Goal: Task Accomplishment & Management: Complete application form

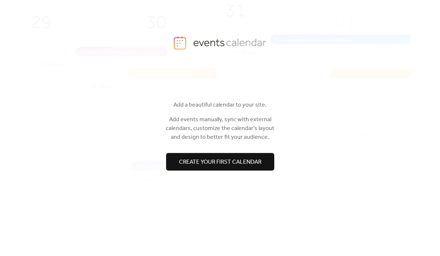
click at [253, 163] on span "Create your first calendar" at bounding box center [220, 162] width 83 height 9
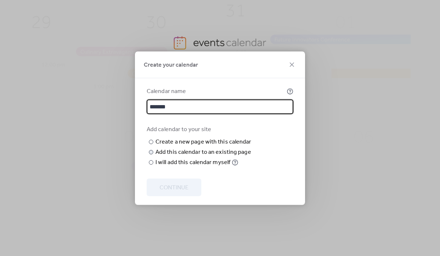
type input "*******"
click at [236, 157] on div "Add this calendar to an existing page" at bounding box center [204, 152] width 96 height 9
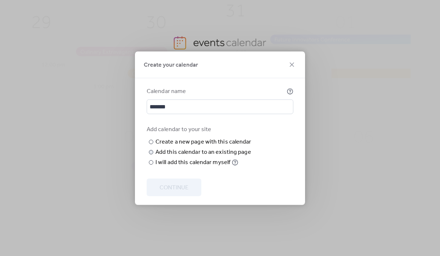
click at [0, 0] on span "Choose page" at bounding box center [0, 0] width 0 height 0
click at [171, 175] on span "Contact" at bounding box center [171, 175] width 21 height 9
click at [169, 192] on span "Continue" at bounding box center [174, 187] width 29 height 9
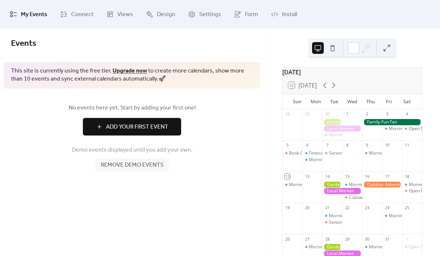
click at [161, 134] on button "Add Your First Event" at bounding box center [132, 127] width 98 height 18
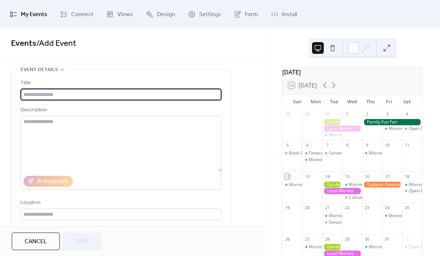
type input "*"
type input "**********"
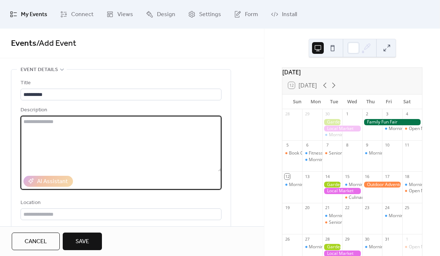
click at [158, 163] on textarea at bounding box center [121, 144] width 201 height 56
click at [150, 141] on textarea at bounding box center [121, 144] width 201 height 56
paste textarea "**********"
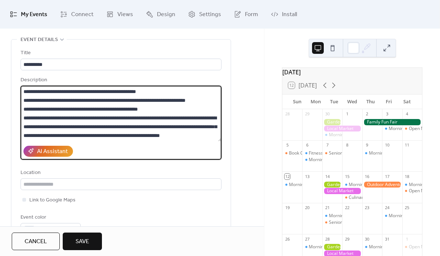
scroll to position [30, 0]
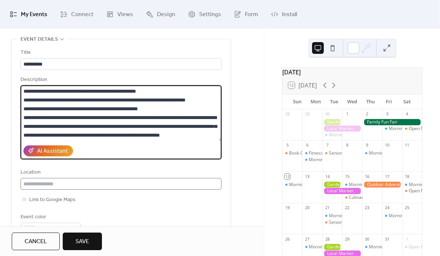
type textarea "**********"
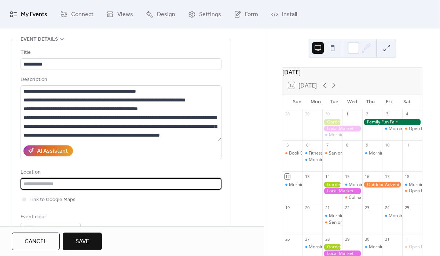
click at [138, 184] on input "text" at bounding box center [121, 184] width 201 height 12
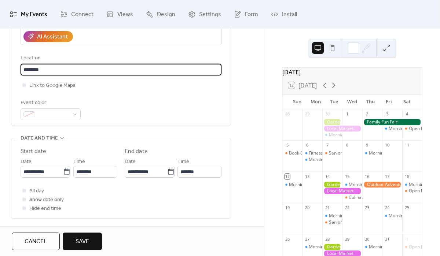
scroll to position [146, 0]
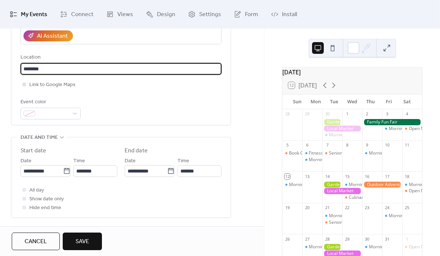
type input "********"
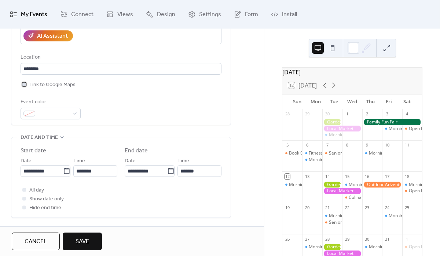
click at [26, 84] on div at bounding box center [24, 84] width 7 height 7
click at [63, 116] on span at bounding box center [53, 114] width 31 height 9
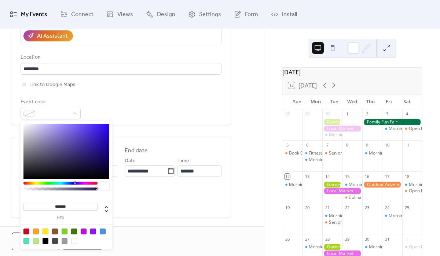
click at [83, 233] on div at bounding box center [84, 232] width 6 height 6
type input "*******"
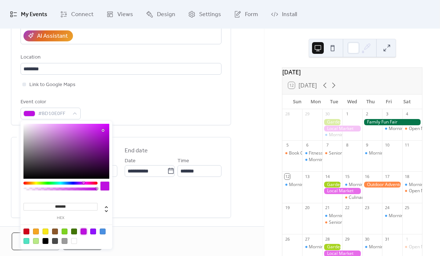
click at [156, 203] on div "All day Show date only Hide end time" at bounding box center [121, 199] width 201 height 26
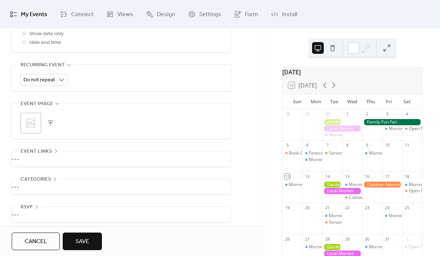
scroll to position [316, 0]
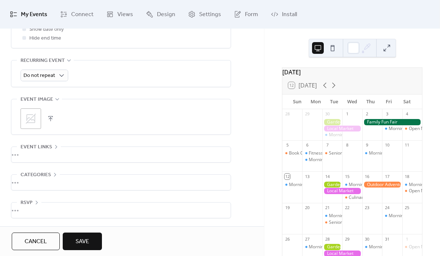
click at [31, 122] on icon at bounding box center [31, 119] width 10 height 10
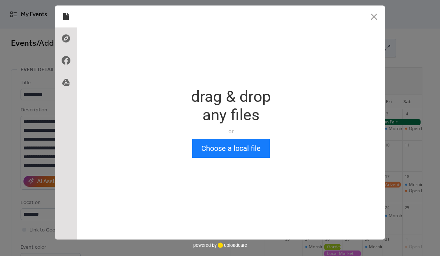
scroll to position [0, 0]
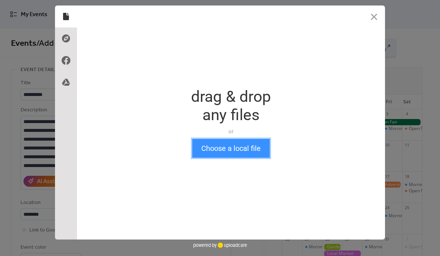
click at [233, 150] on button "Choose a local file" at bounding box center [231, 148] width 78 height 19
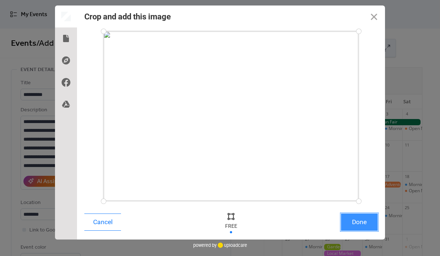
click at [366, 229] on button "Done" at bounding box center [359, 222] width 37 height 17
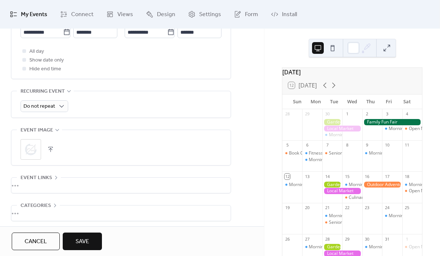
scroll to position [316, 0]
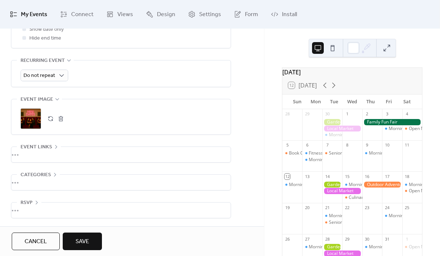
click at [28, 181] on div "•••" at bounding box center [120, 182] width 219 height 15
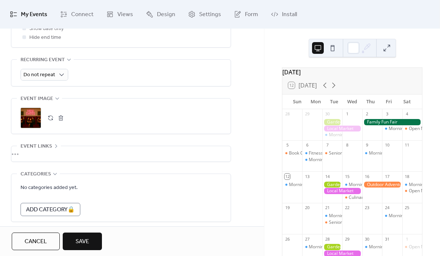
scroll to position [349, 0]
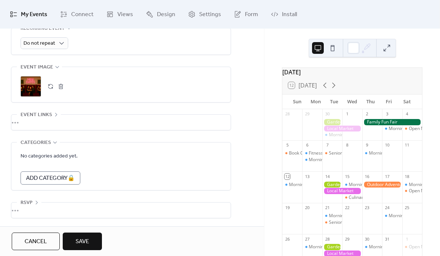
click at [29, 206] on div "•••" at bounding box center [120, 210] width 219 height 15
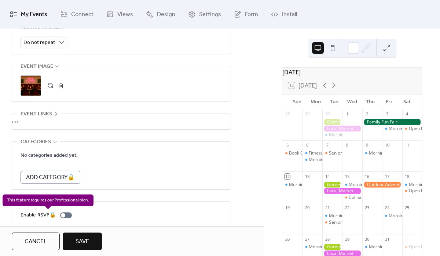
scroll to position [374, 0]
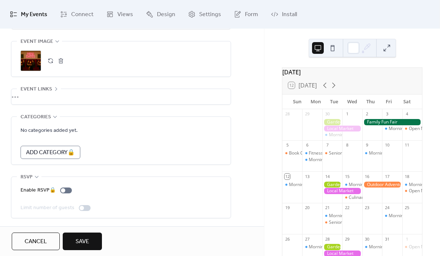
click at [94, 240] on button "Save" at bounding box center [82, 242] width 39 height 18
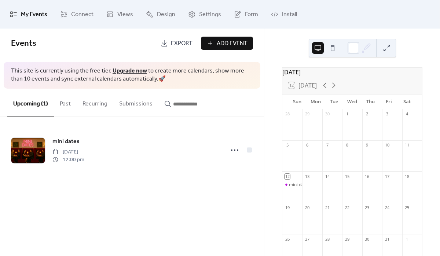
click at [388, 50] on button at bounding box center [387, 48] width 12 height 12
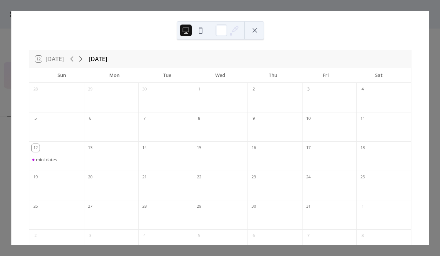
click at [55, 160] on div "mini dates" at bounding box center [46, 160] width 21 height 6
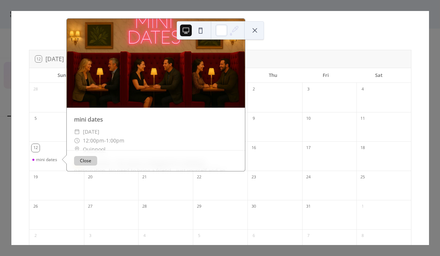
click at [125, 74] on div at bounding box center [156, 63] width 178 height 89
click at [103, 126] on div "mini dates ​ [DATE] ​ 12:00pm - 1:00pm ​ Quinpool 🔒 Attend Solo – This event is…" at bounding box center [156, 214] width 178 height 213
click at [82, 160] on button "Close" at bounding box center [85, 161] width 23 height 10
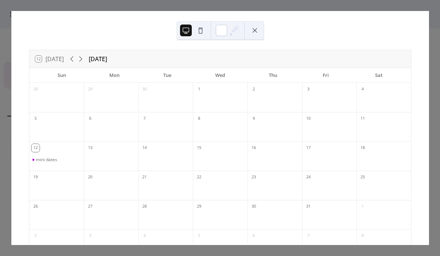
click at [257, 32] on button at bounding box center [255, 31] width 12 height 12
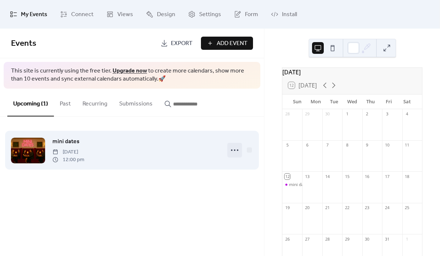
click at [235, 151] on circle at bounding box center [234, 150] width 1 height 1
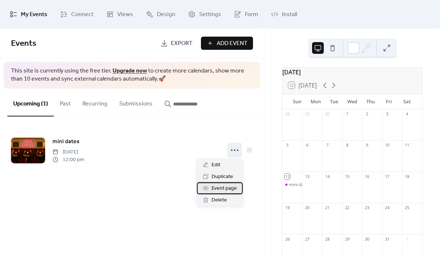
click at [233, 190] on span "Event page" at bounding box center [224, 189] width 25 height 9
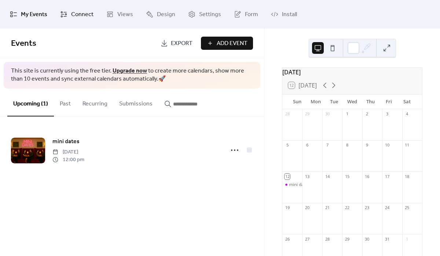
click at [77, 18] on span "Connect" at bounding box center [82, 15] width 22 height 12
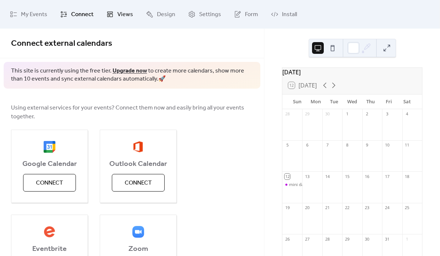
click at [123, 19] on span "Views" at bounding box center [125, 15] width 16 height 12
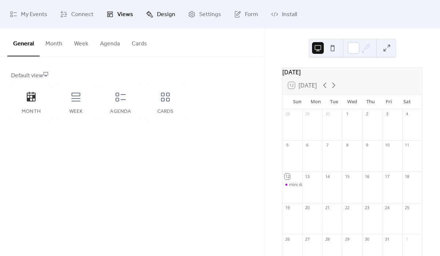
click at [157, 16] on span "Design" at bounding box center [166, 15] width 18 height 12
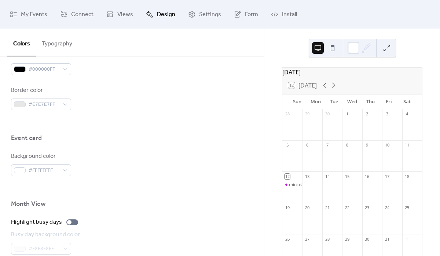
scroll to position [391, 0]
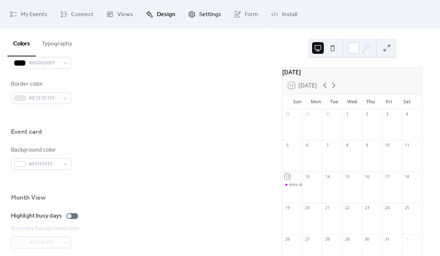
click at [196, 11] on link "Settings" at bounding box center [205, 14] width 44 height 23
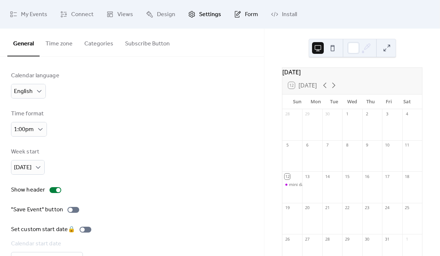
click at [245, 15] on span "Form" at bounding box center [251, 15] width 13 height 12
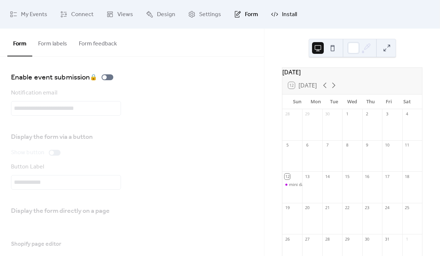
click at [284, 12] on span "Install" at bounding box center [289, 15] width 15 height 12
